Goal: Check status: Check status

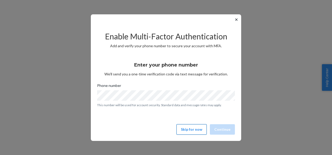
click at [187, 131] on button "Skip for now" at bounding box center [191, 129] width 30 height 10
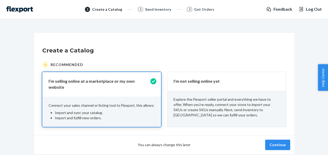
click at [217, 93] on div "Explore the Flexport seller portal and everything we have to offer. When you’re…" at bounding box center [226, 107] width 119 height 33
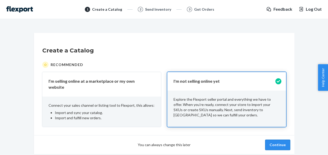
click at [278, 146] on button "Continue" at bounding box center [277, 145] width 25 height 10
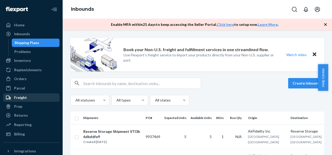
click at [31, 99] on div "Freight" at bounding box center [31, 97] width 55 height 7
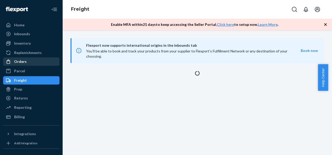
click at [29, 61] on div "Orders" at bounding box center [31, 61] width 55 height 7
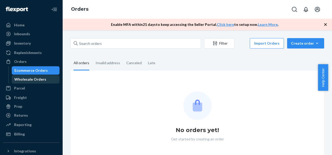
click at [29, 78] on div "Wholesale Orders" at bounding box center [30, 79] width 32 height 5
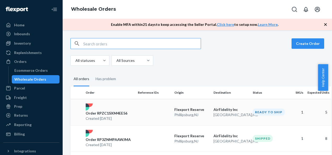
click at [117, 112] on p "Order RPZC1SXM4EE56" at bounding box center [107, 113] width 42 height 5
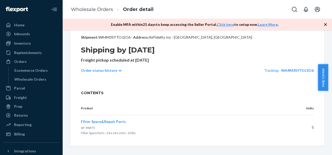
scroll to position [119, 0]
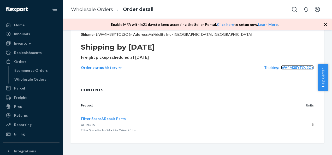
click at [288, 68] on span "WA4M3SYTOJ2O6" at bounding box center [297, 67] width 33 height 4
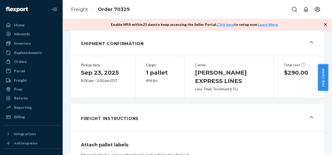
scroll to position [130, 0]
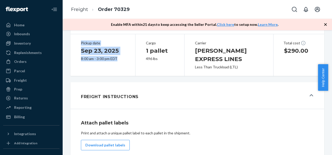
drag, startPoint x: 82, startPoint y: 48, endPoint x: 127, endPoint y: 69, distance: 49.7
click at [127, 69] on div "Pickup date [DATE] 8:00 am - 3:00 pm EDT" at bounding box center [102, 55] width 65 height 43
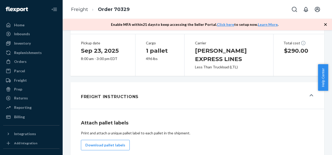
drag, startPoint x: 127, startPoint y: 69, endPoint x: 154, endPoint y: 87, distance: 32.3
click at [154, 87] on div "Shipment Tendered Download BOL#: SL7244815 Cargo ready on [DATE] Pickup referen…" at bounding box center [197, 129] width 254 height 448
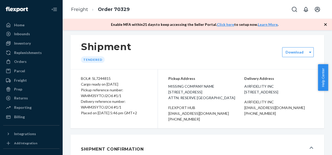
scroll to position [0, 0]
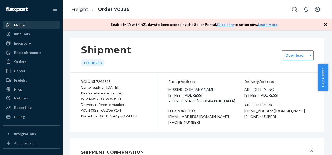
click at [20, 24] on div "Home" at bounding box center [19, 24] width 10 height 5
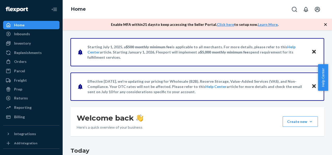
click at [312, 87] on icon "Close" at bounding box center [314, 86] width 4 height 4
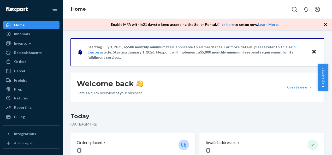
click at [312, 51] on icon "Close" at bounding box center [314, 52] width 4 height 6
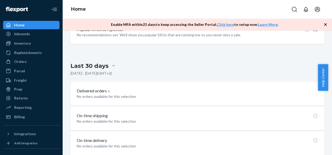
scroll to position [198, 0]
